Goal: Task Accomplishment & Management: Use online tool/utility

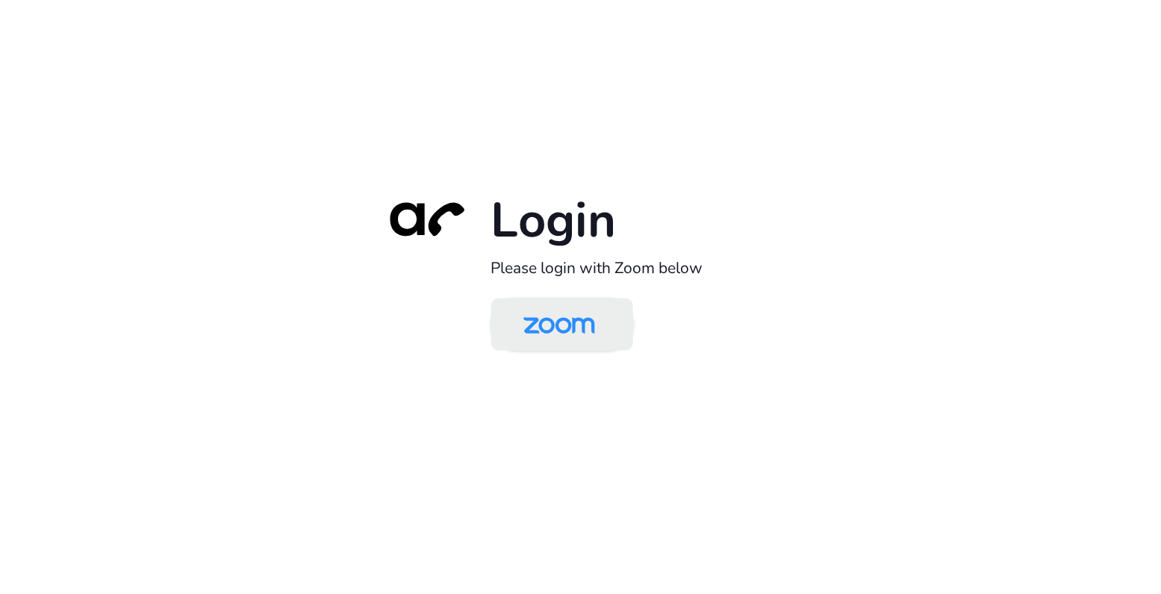
click at [588, 326] on img at bounding box center [559, 326] width 103 height 49
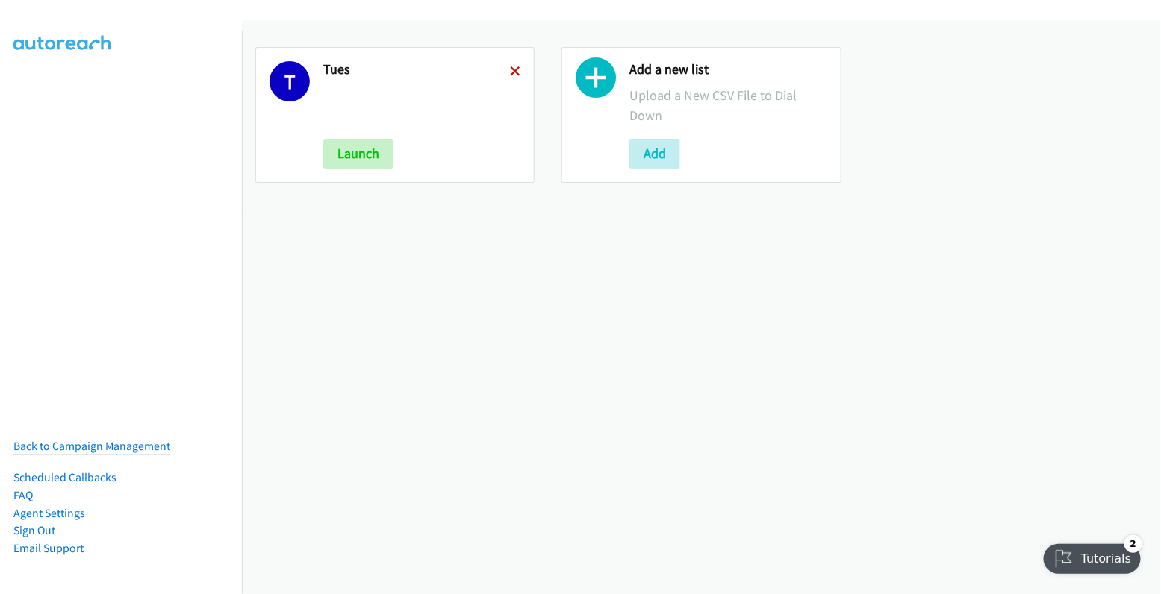
click at [510, 67] on icon at bounding box center [515, 72] width 10 height 10
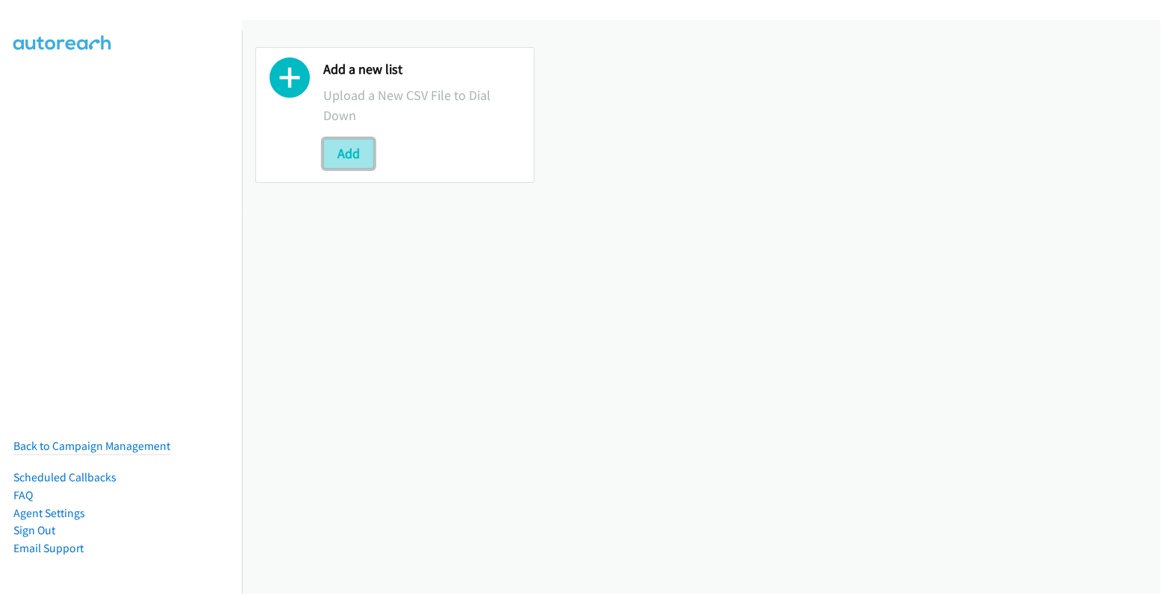
click at [340, 149] on button "Add" at bounding box center [348, 154] width 51 height 30
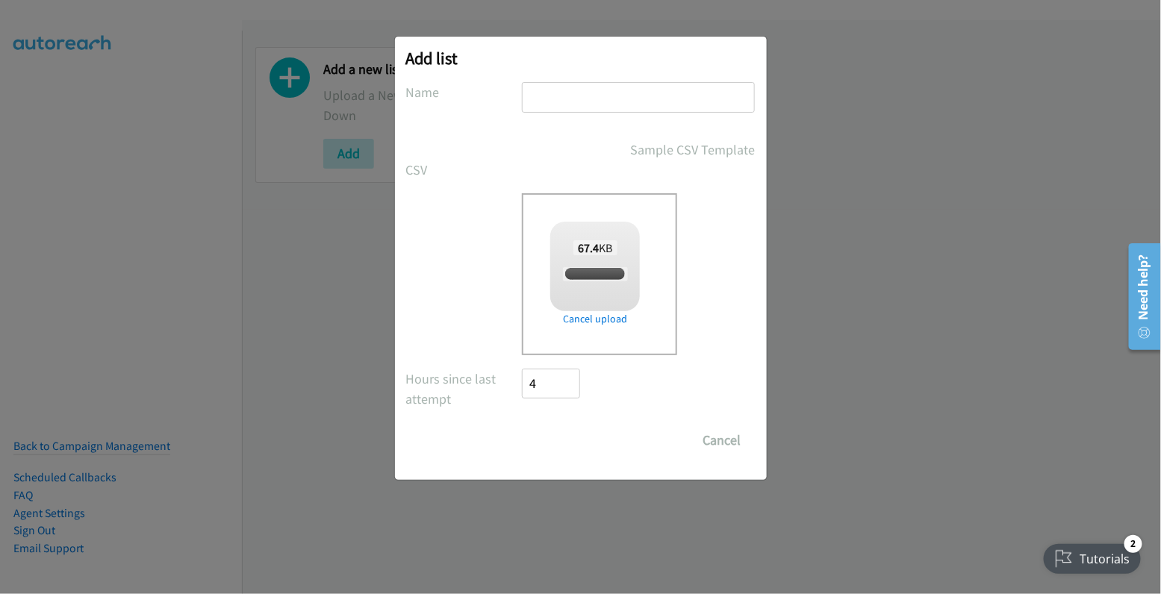
click at [603, 101] on input "text" at bounding box center [638, 97] width 233 height 31
checkbox input "true"
type input "wed"
click at [569, 440] on input "Save List" at bounding box center [562, 441] width 78 height 30
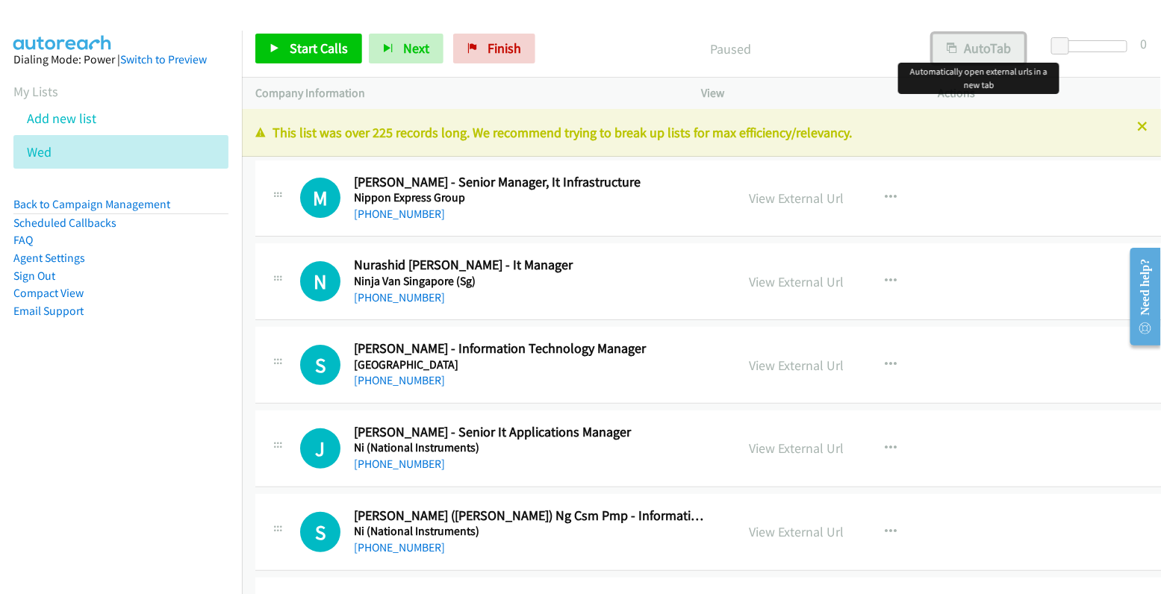
click at [979, 48] on button "AutoTab" at bounding box center [979, 49] width 93 height 30
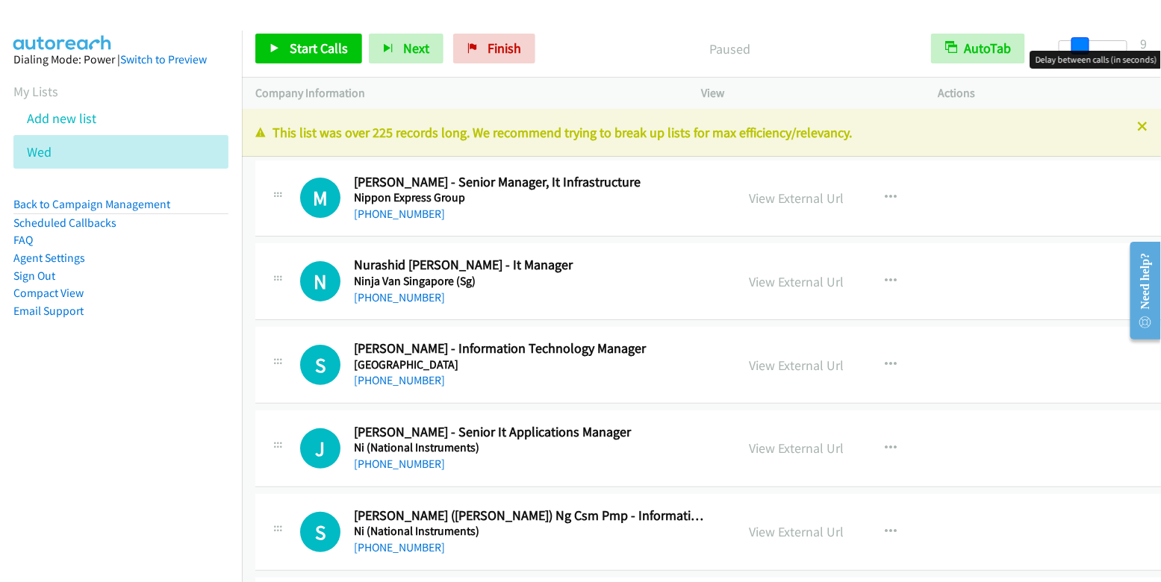
drag, startPoint x: 1065, startPoint y: 49, endPoint x: 1084, endPoint y: 49, distance: 19.4
click at [1084, 49] on span at bounding box center [1080, 46] width 18 height 18
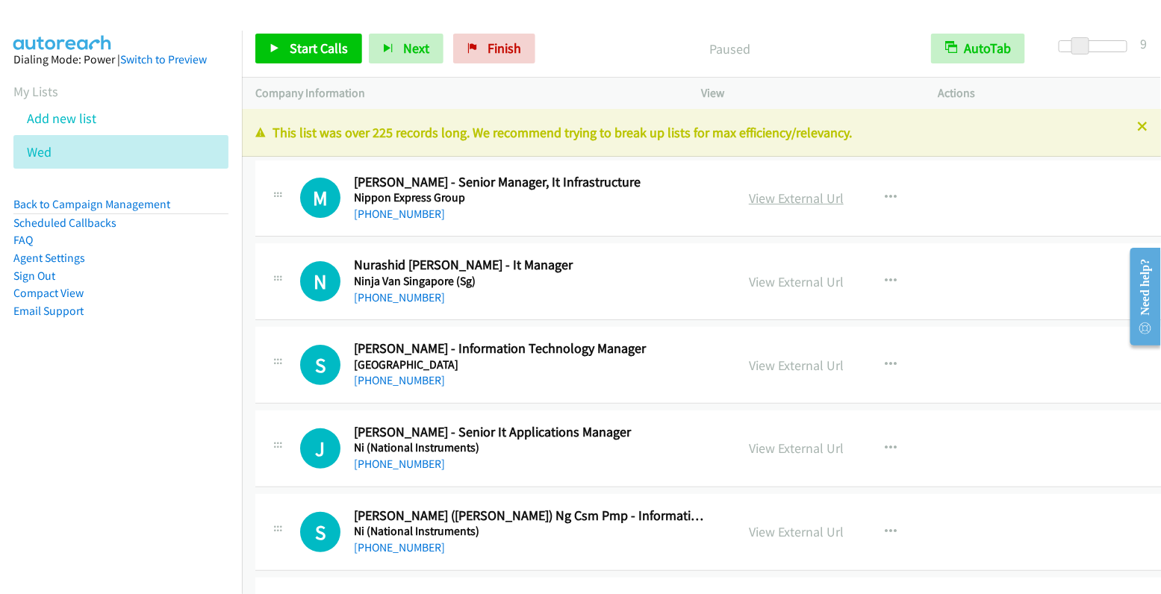
click at [788, 197] on link "View External Url" at bounding box center [796, 198] width 95 height 17
click at [317, 49] on span "Start Calls" at bounding box center [319, 48] width 58 height 17
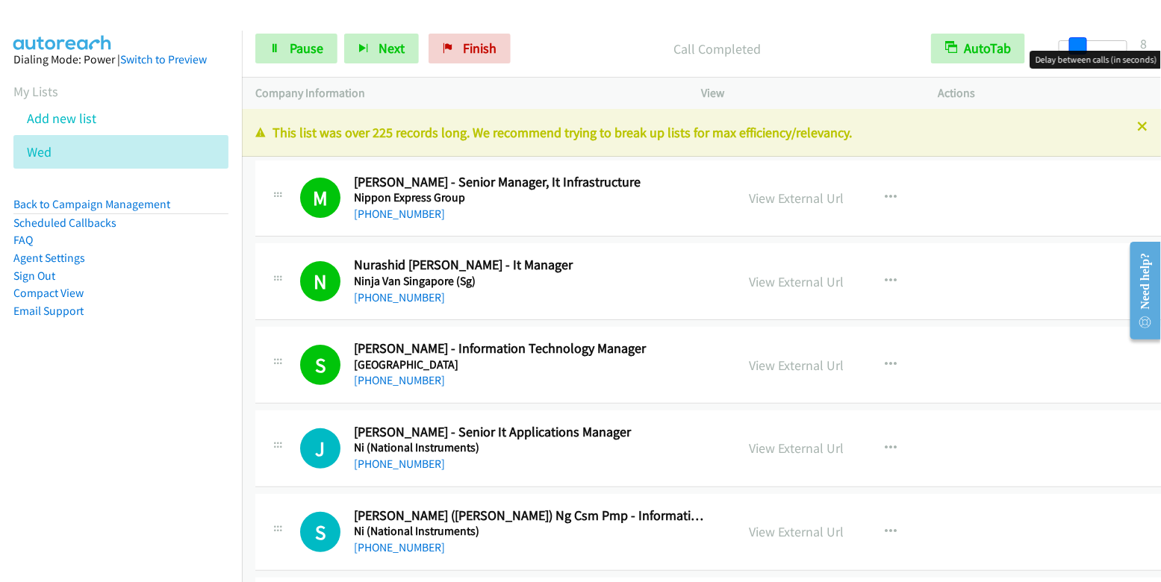
click at [1080, 50] on span at bounding box center [1078, 46] width 18 height 18
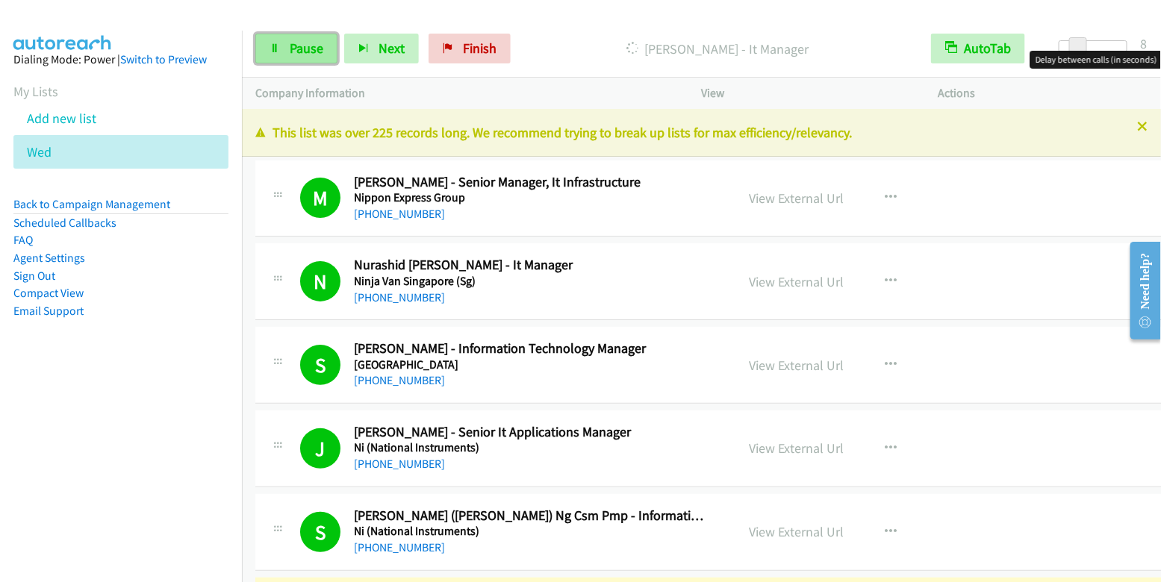
click at [305, 43] on span "Pause" at bounding box center [307, 48] width 34 height 17
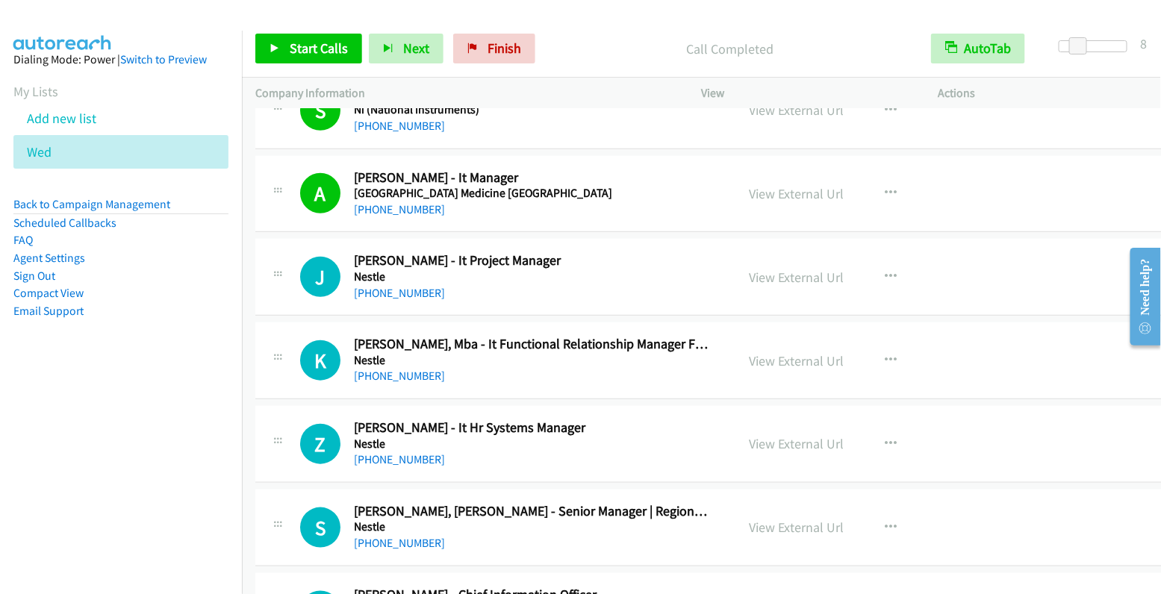
scroll to position [432, 0]
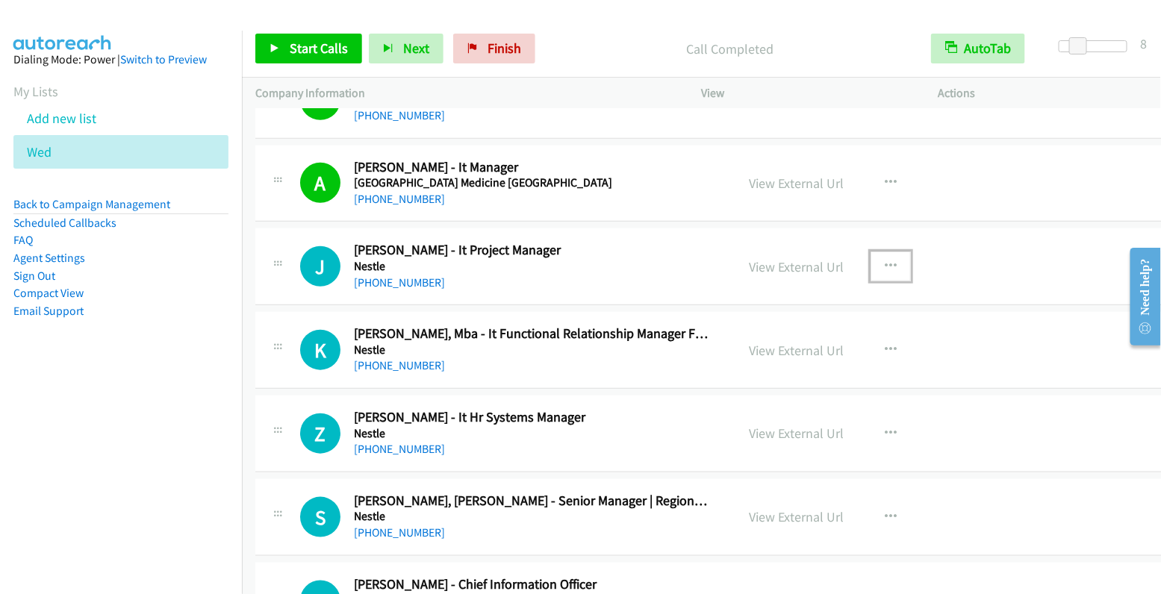
click at [885, 262] on icon "button" at bounding box center [891, 267] width 12 height 12
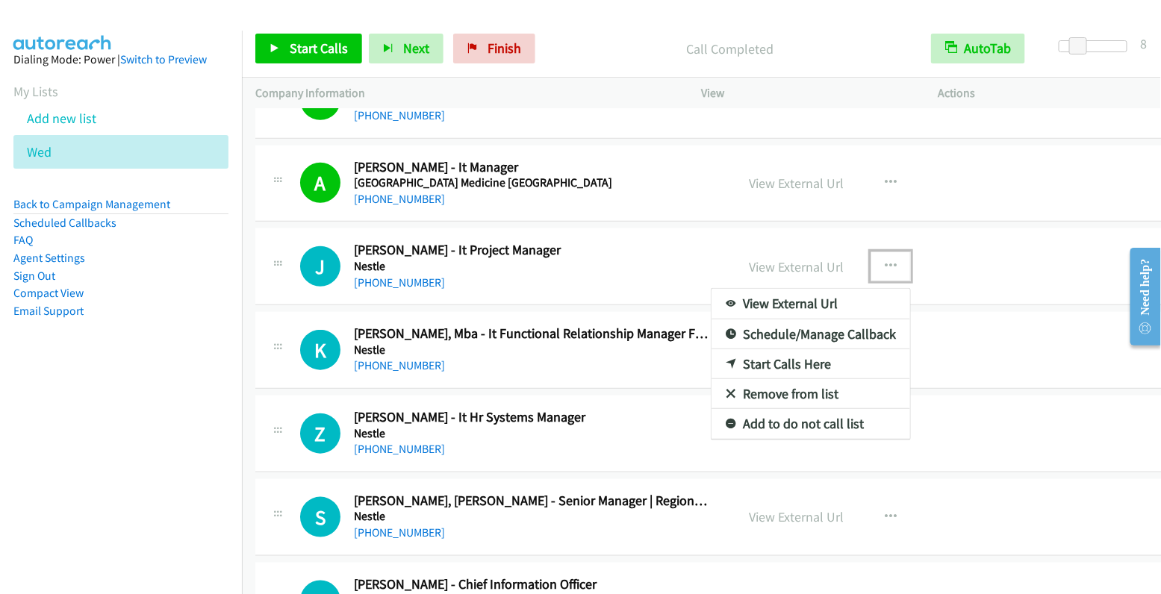
click at [819, 358] on link "Start Calls Here" at bounding box center [811, 364] width 199 height 30
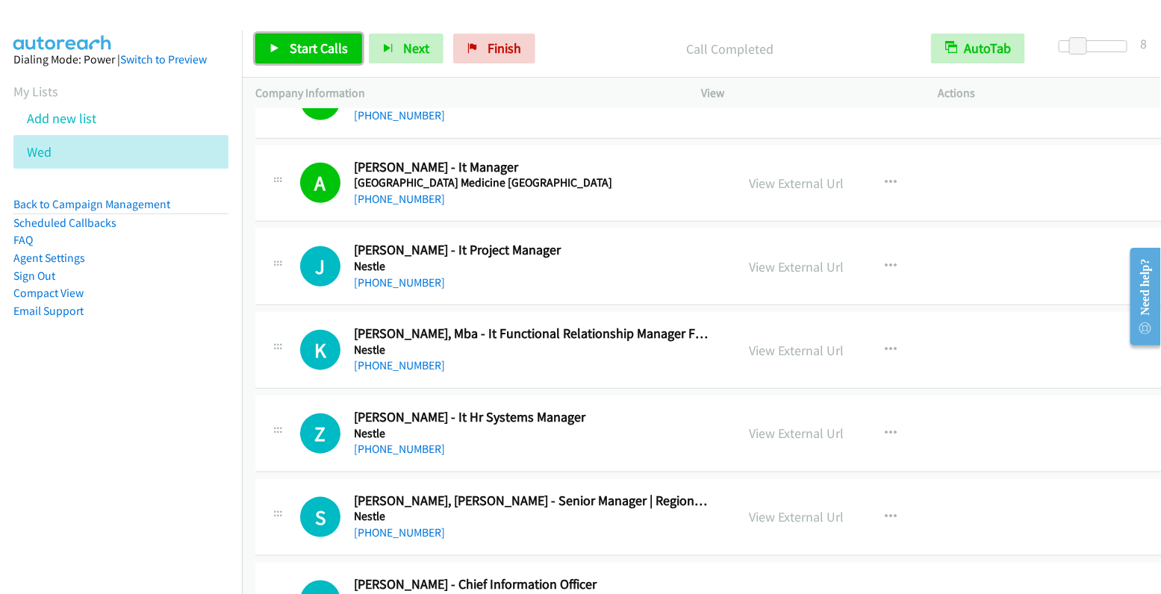
click at [345, 43] on span "Start Calls" at bounding box center [319, 48] width 58 height 17
